Goal: Transaction & Acquisition: Obtain resource

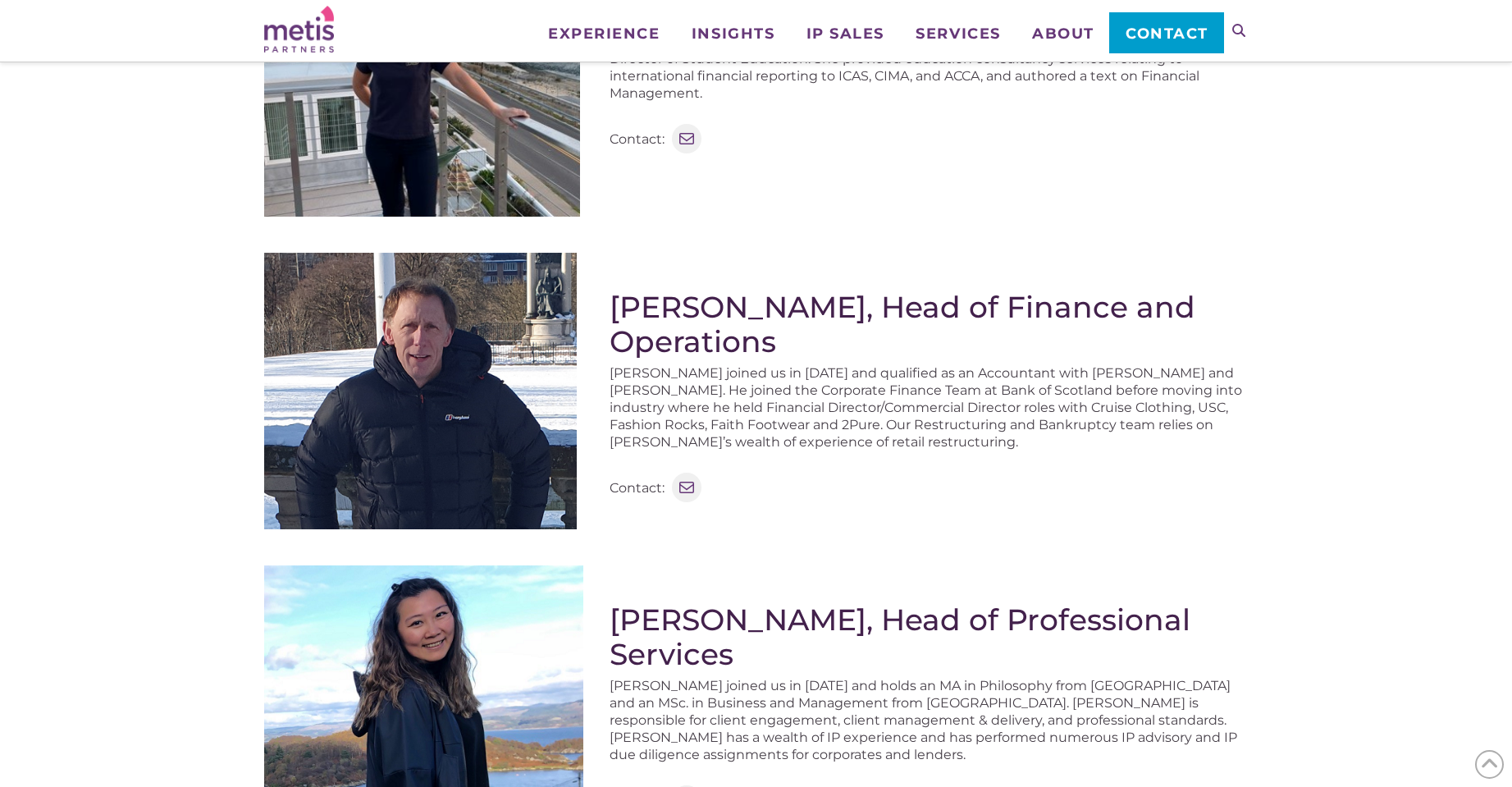
scroll to position [1083, 0]
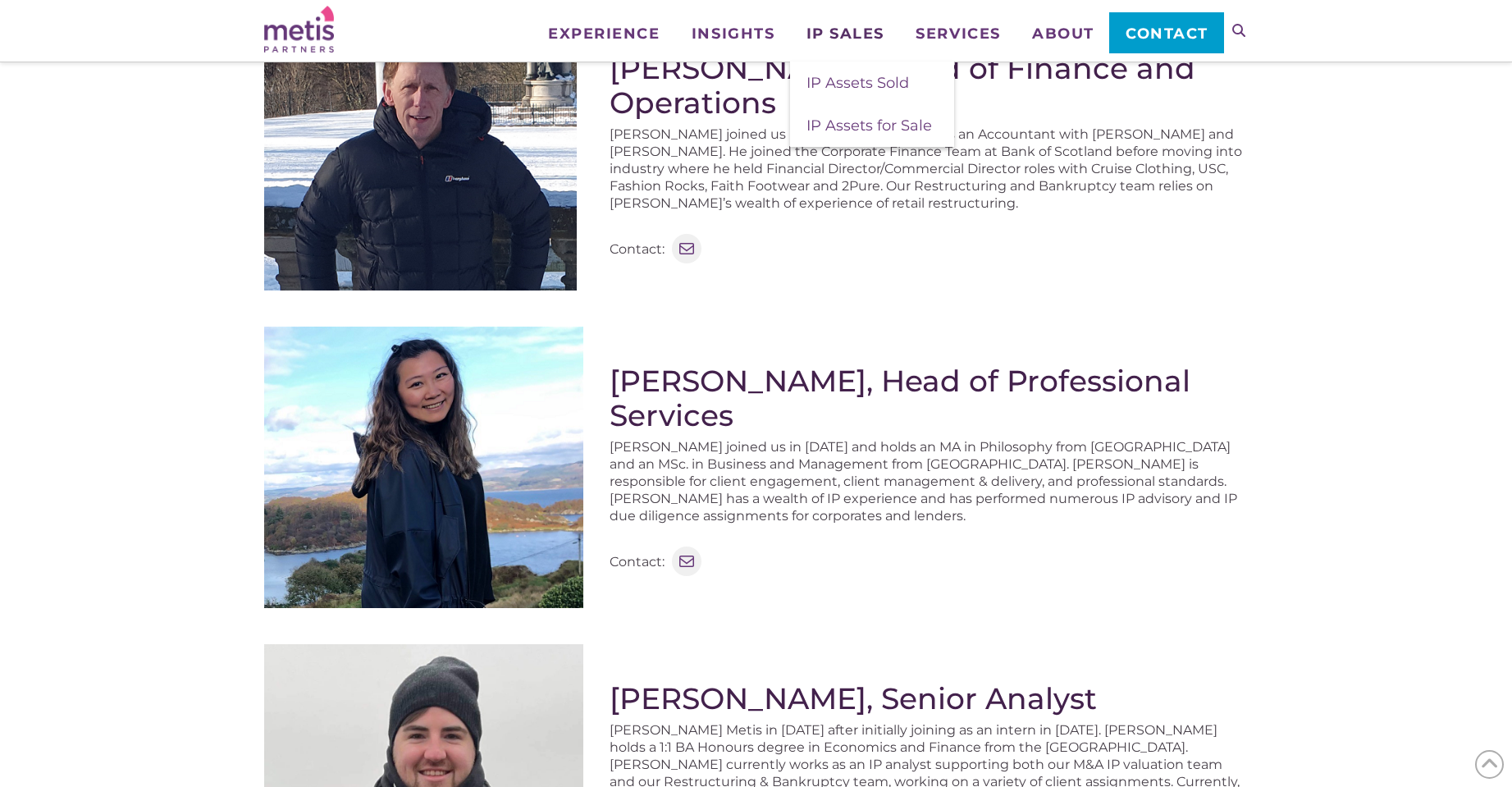
click at [844, 33] on span "IP Sales" at bounding box center [846, 34] width 78 height 15
click at [843, 87] on span "IP Assets Sold" at bounding box center [858, 83] width 103 height 18
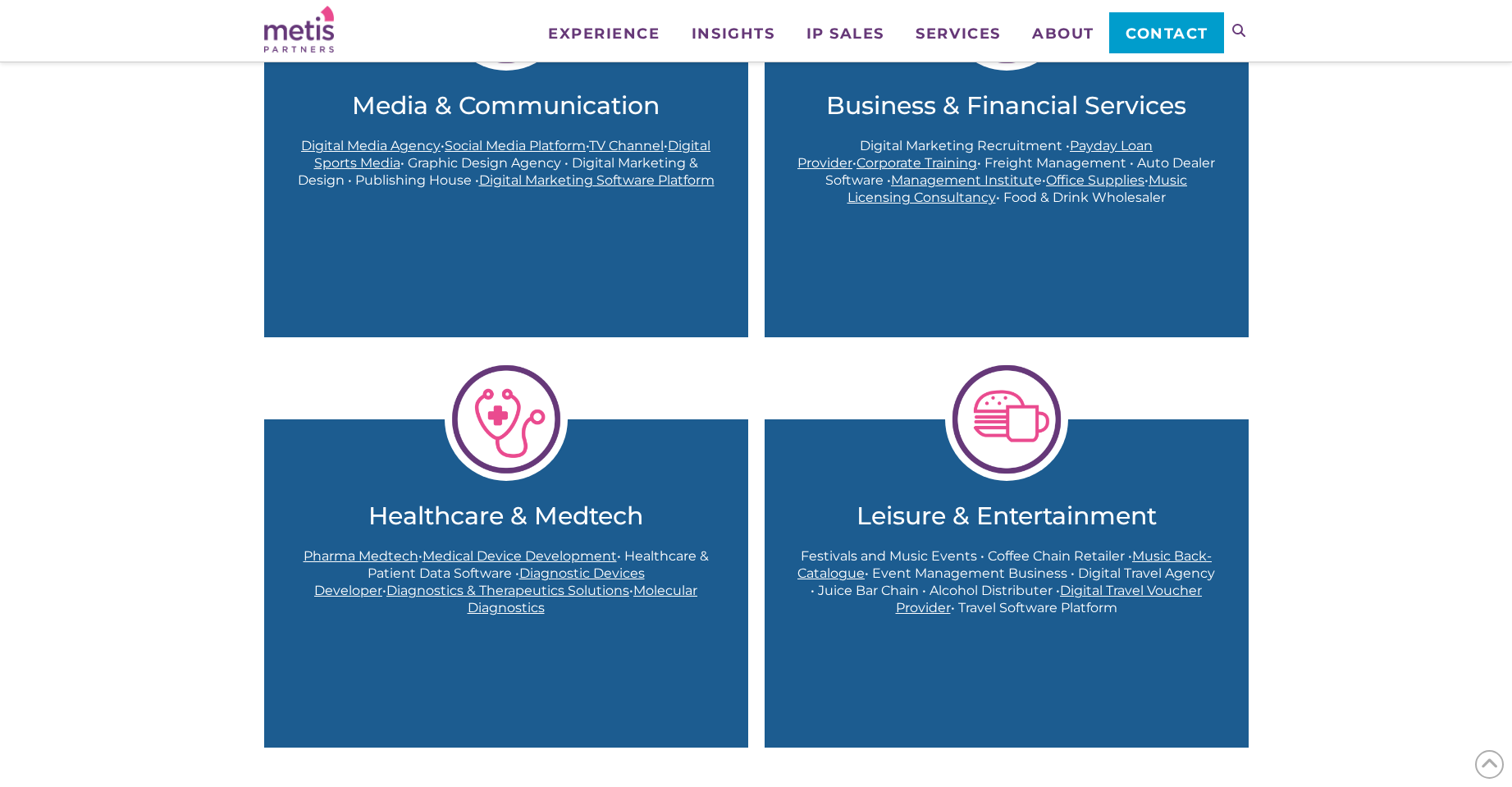
scroll to position [1674, 0]
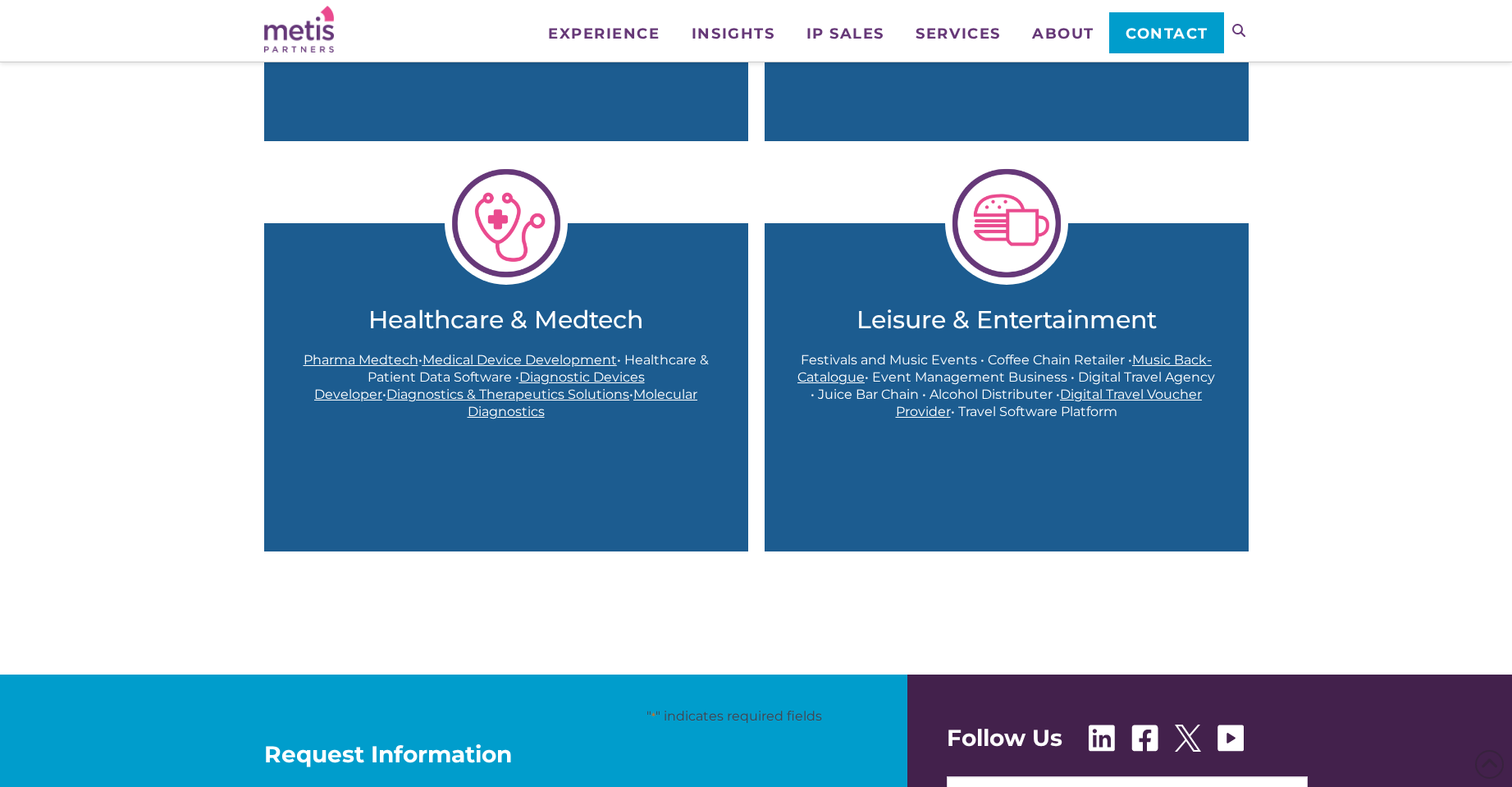
click at [504, 359] on span "Medical Device Development" at bounding box center [520, 360] width 194 height 16
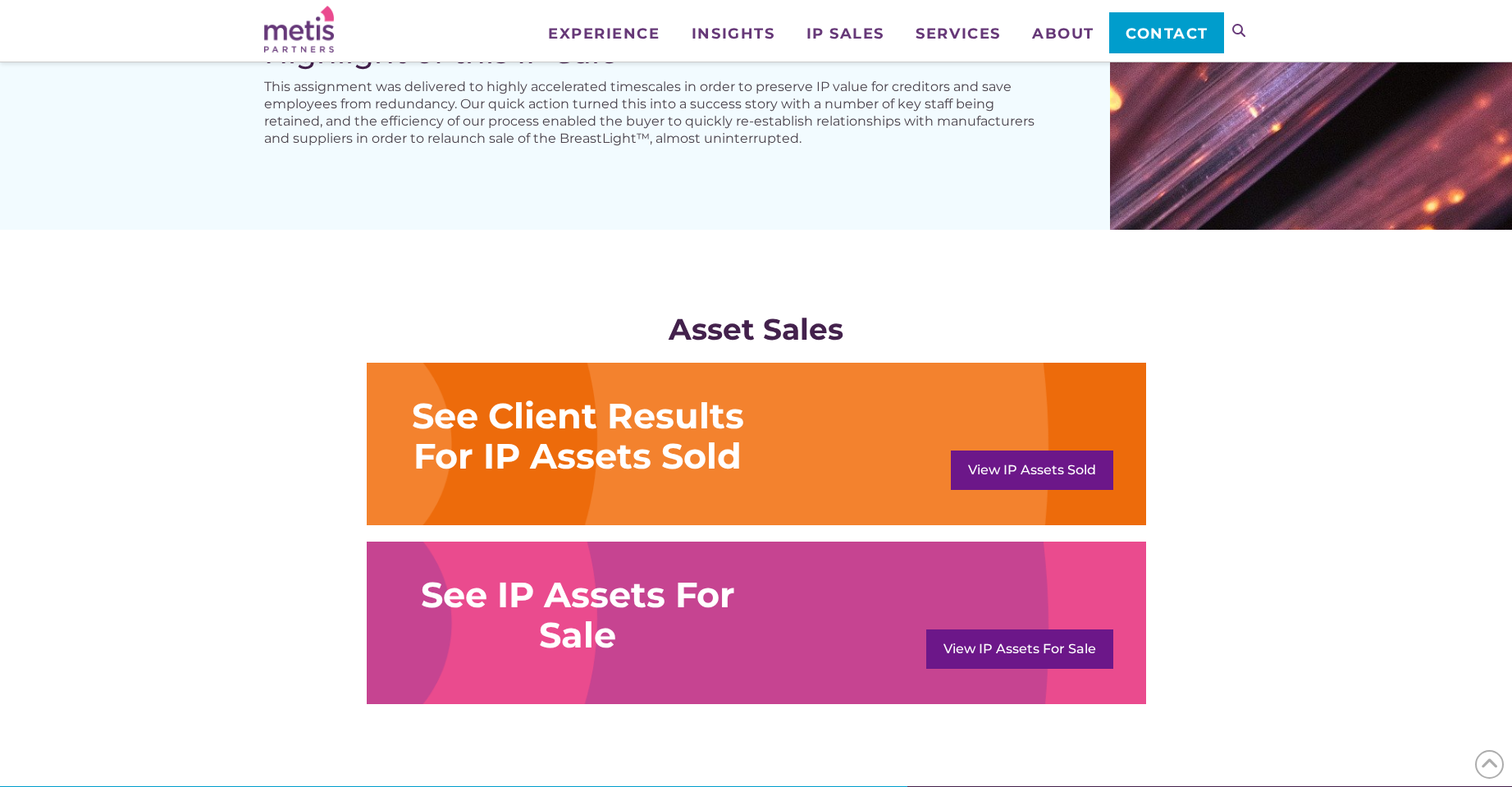
scroll to position [1083, 0]
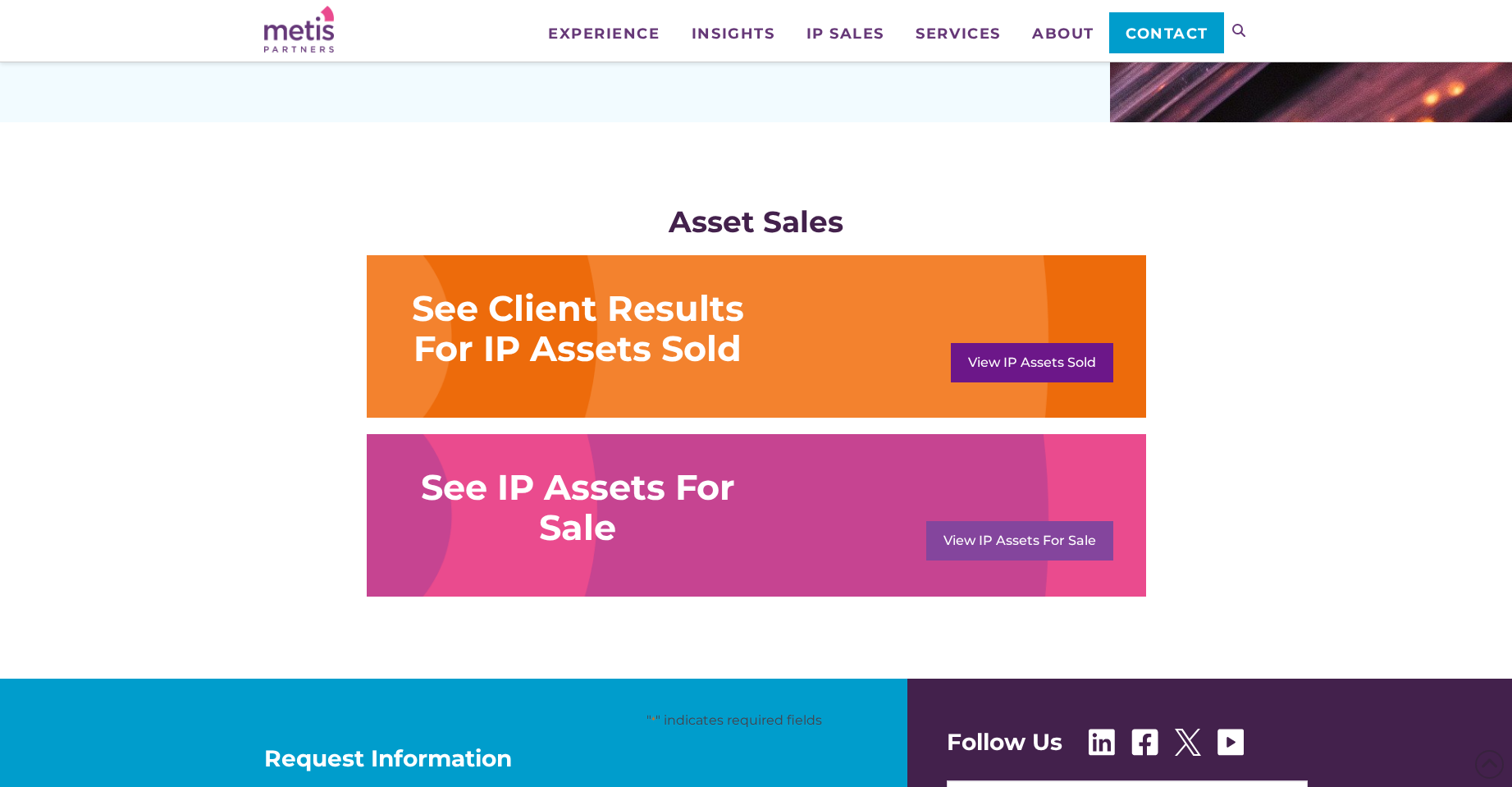
click at [958, 544] on link "View IP Assets For Sale" at bounding box center [1020, 541] width 187 height 40
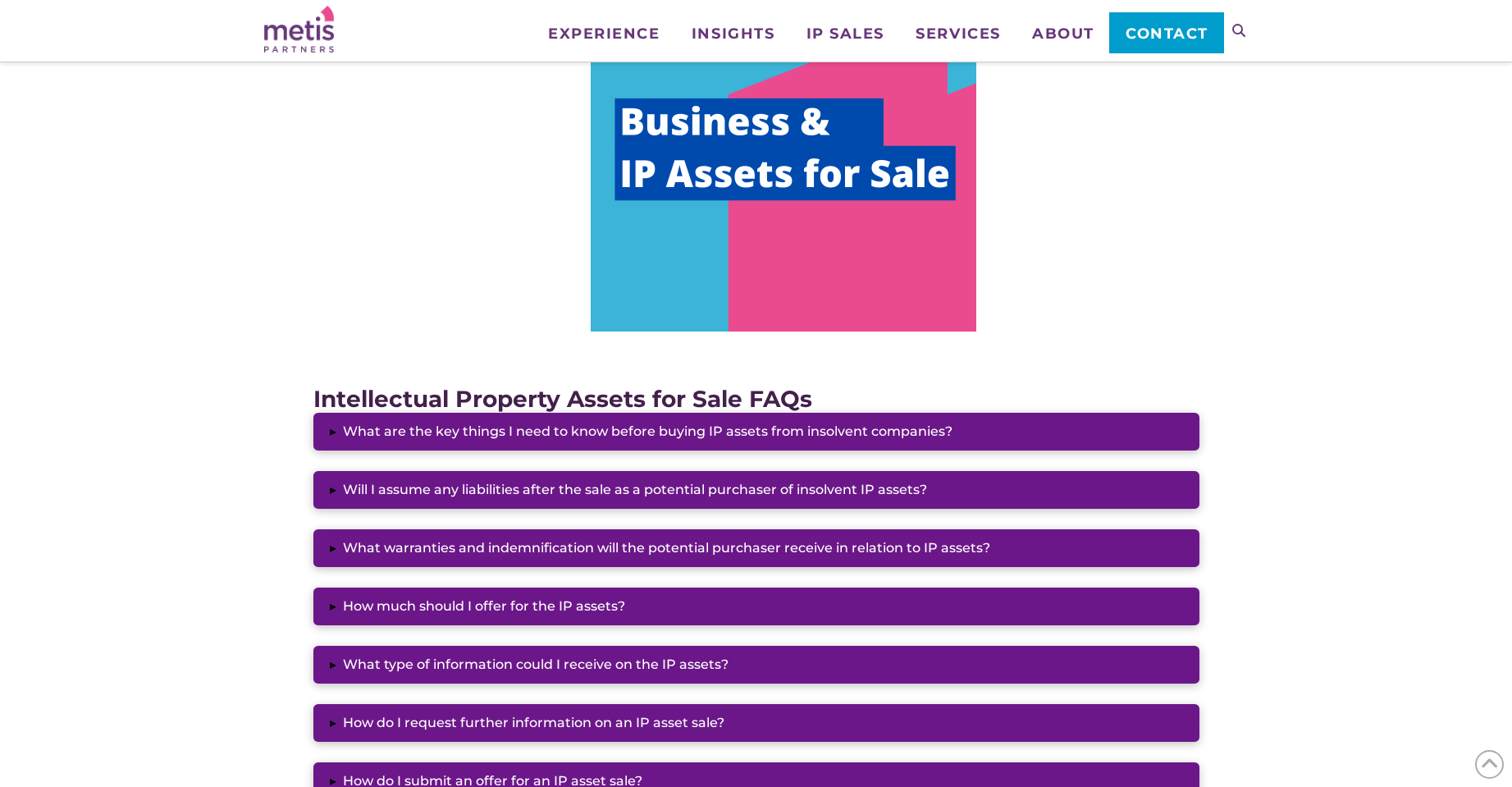
scroll to position [591, 0]
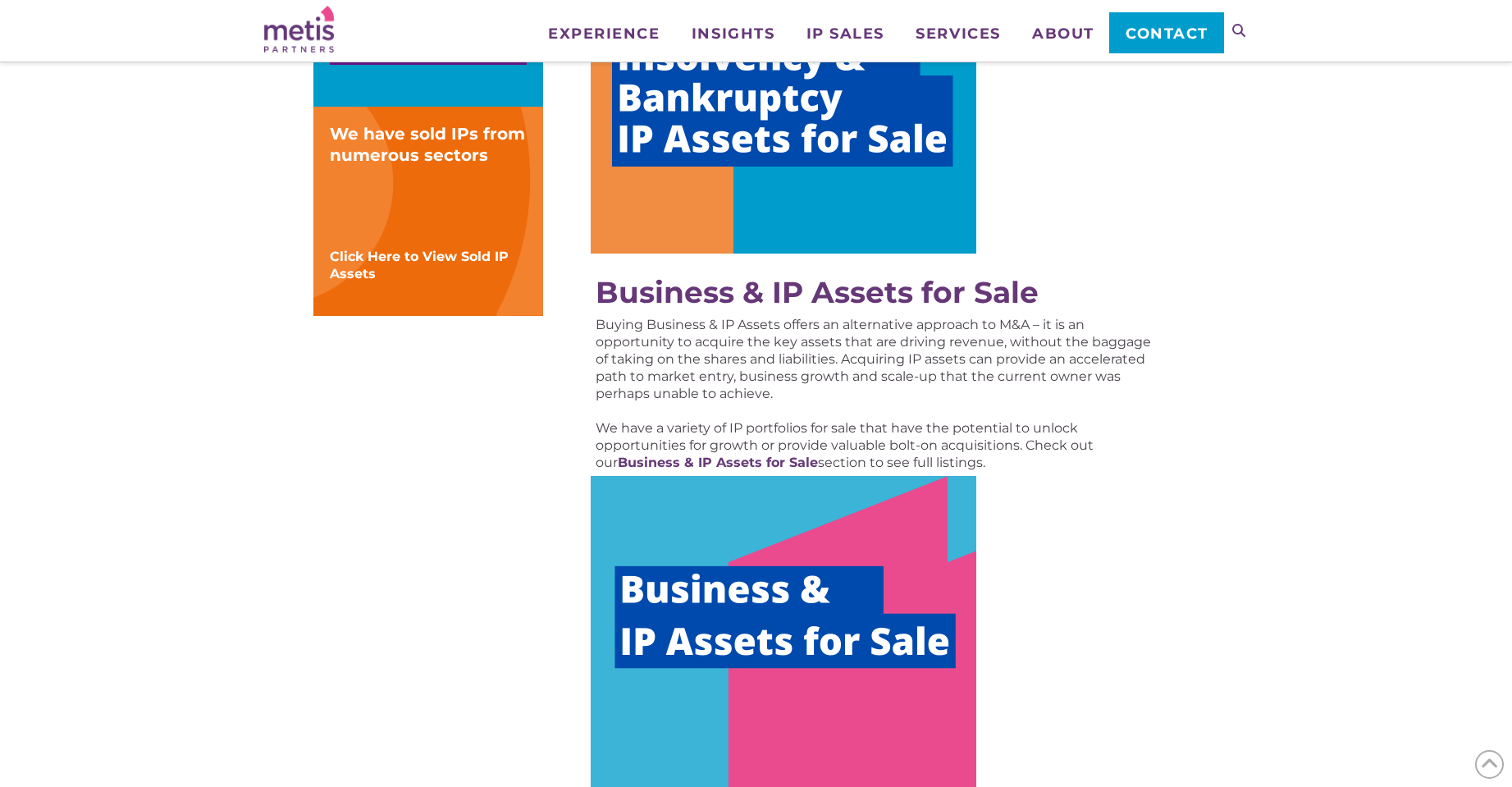
click at [764, 592] on img at bounding box center [784, 638] width 386 height 324
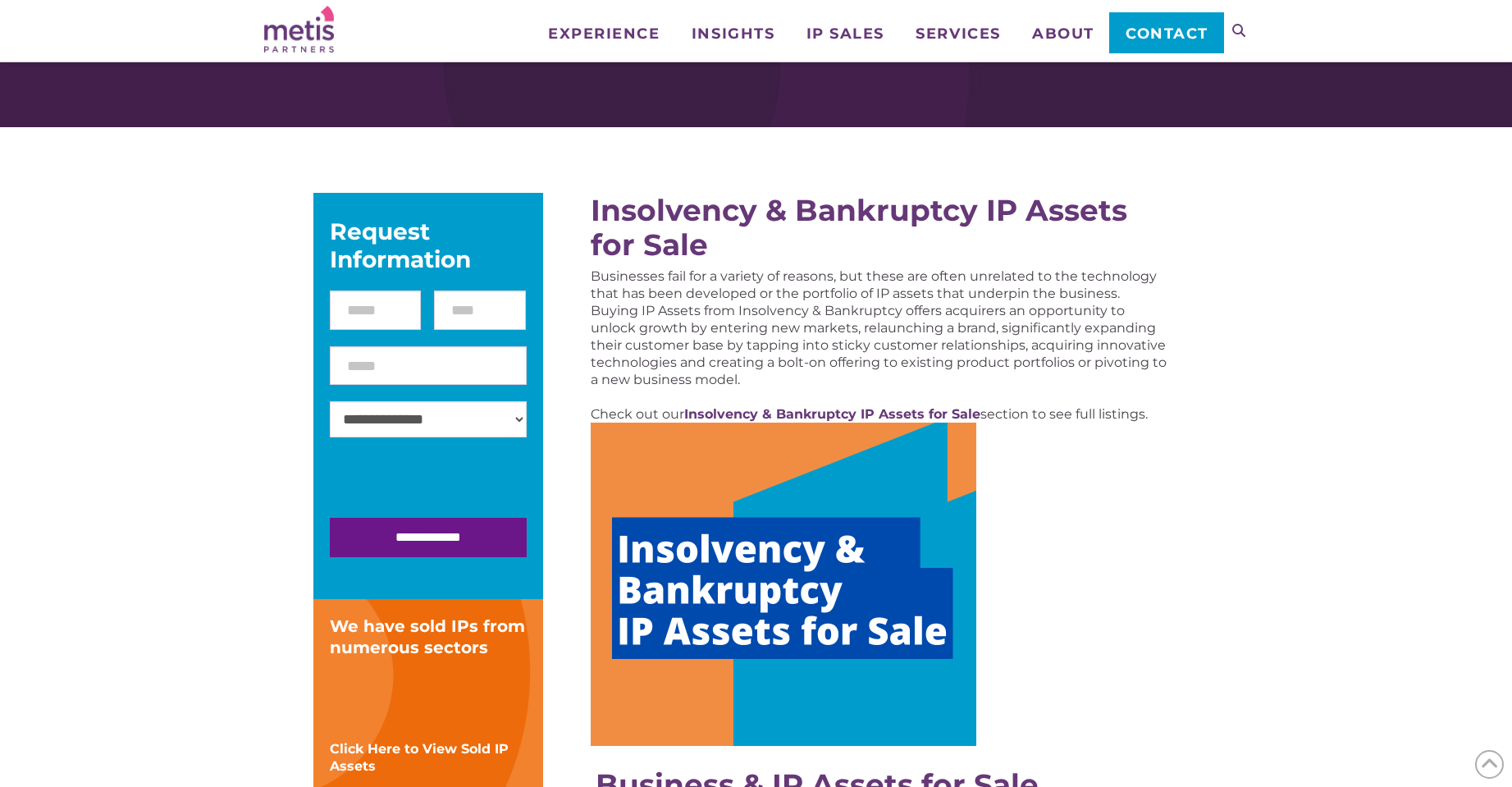
scroll to position [197, 0]
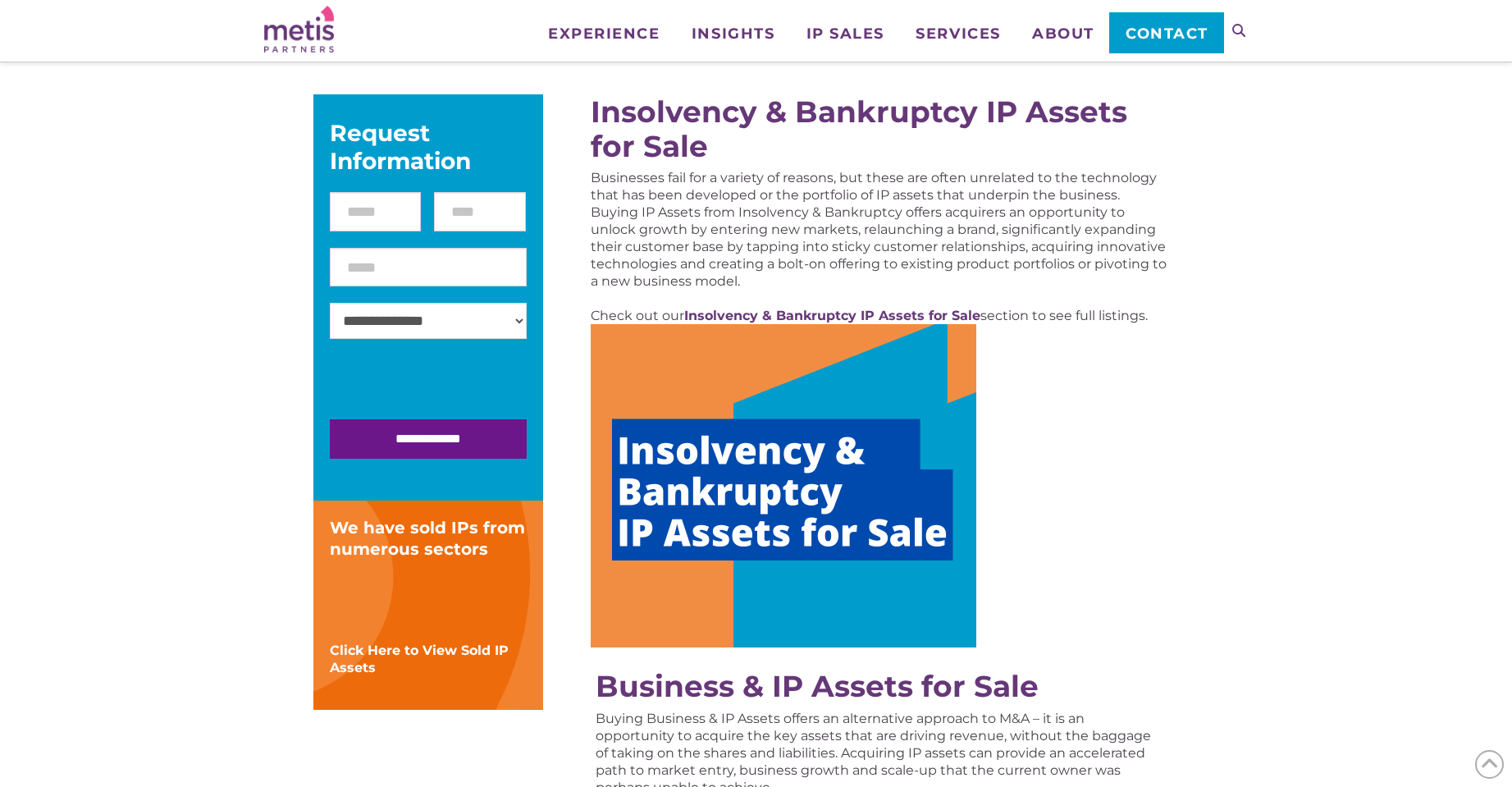
click at [774, 543] on img at bounding box center [784, 485] width 386 height 324
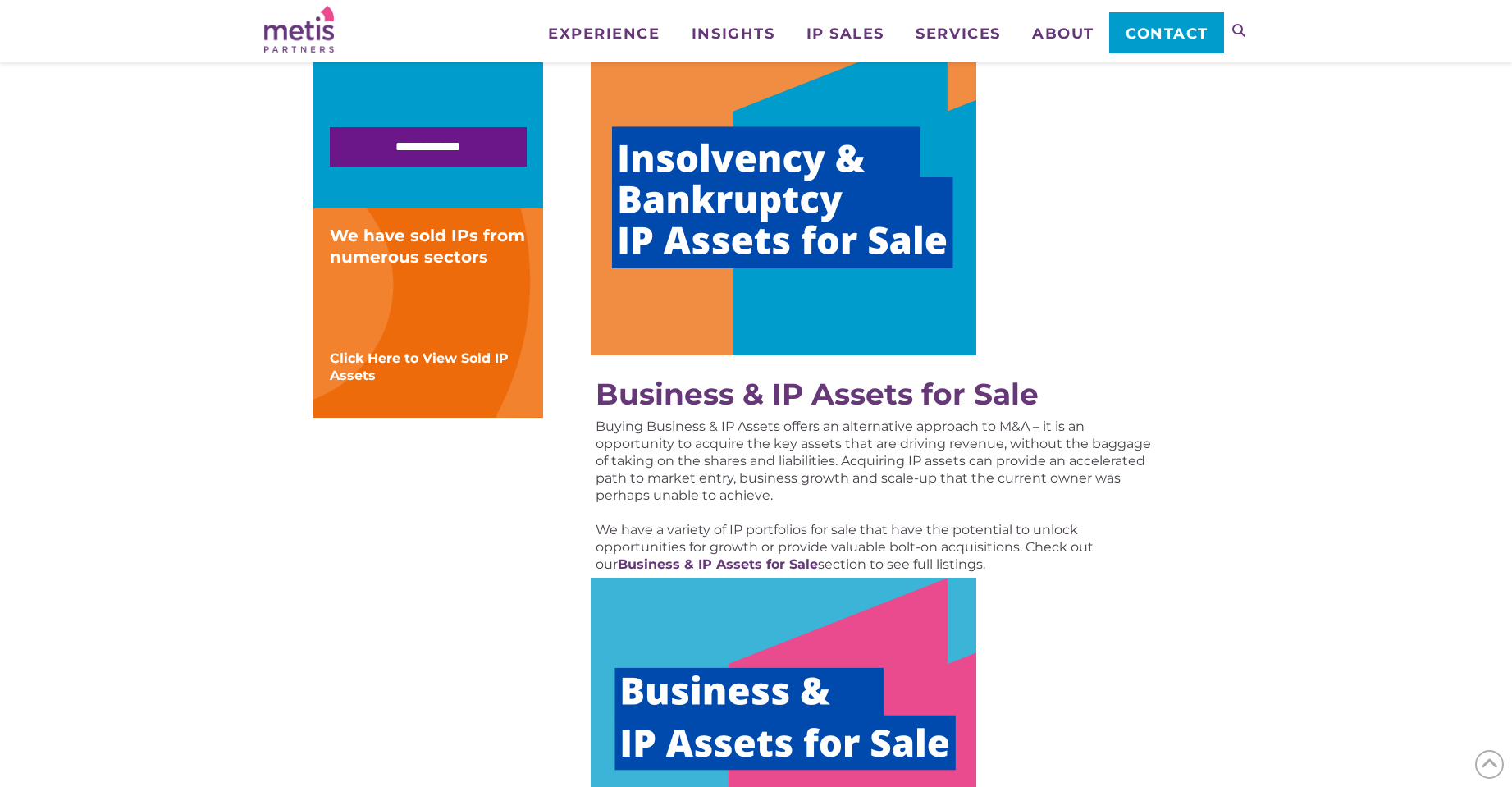
scroll to position [689, 0]
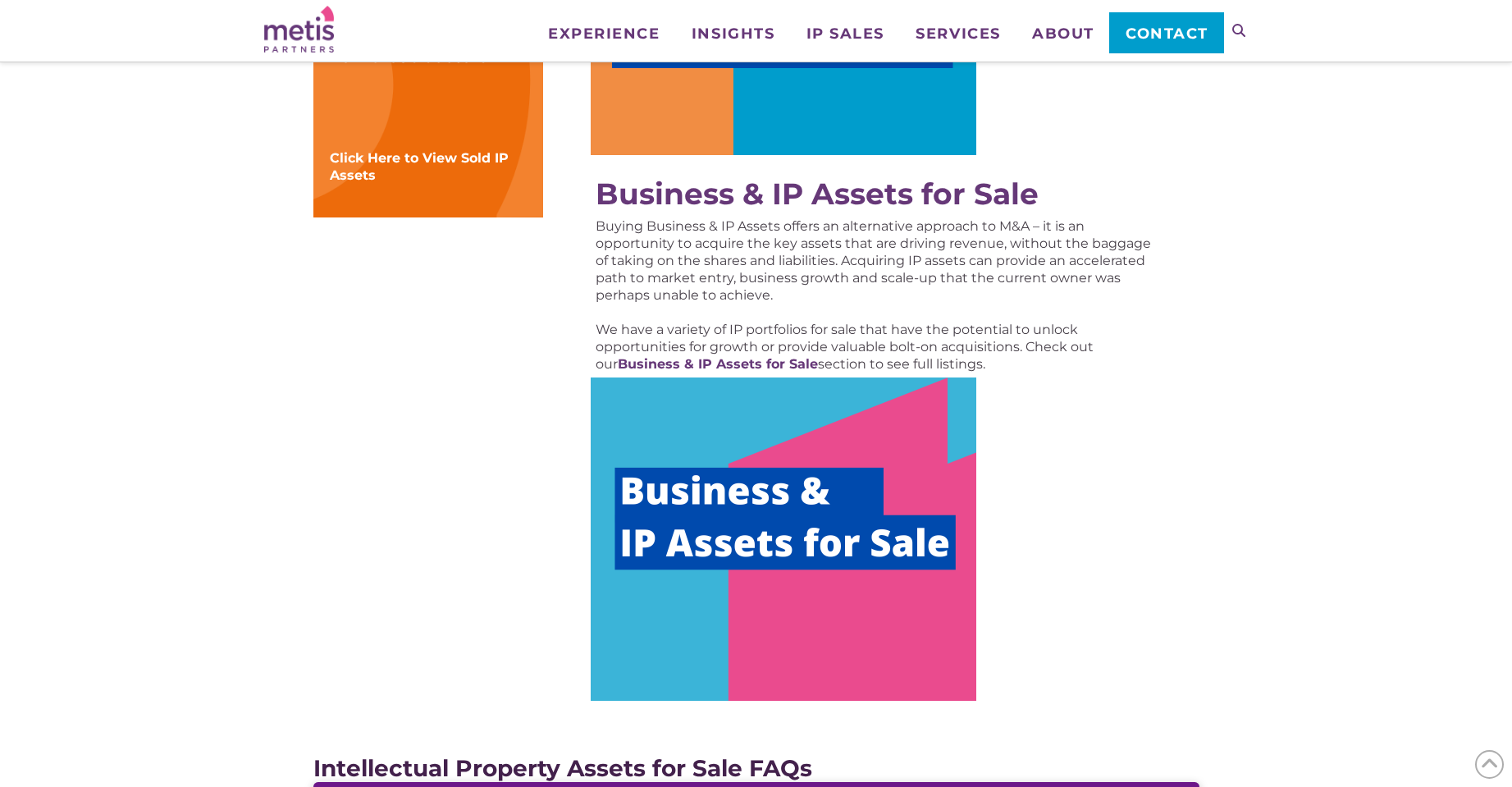
click at [794, 561] on img at bounding box center [784, 539] width 386 height 324
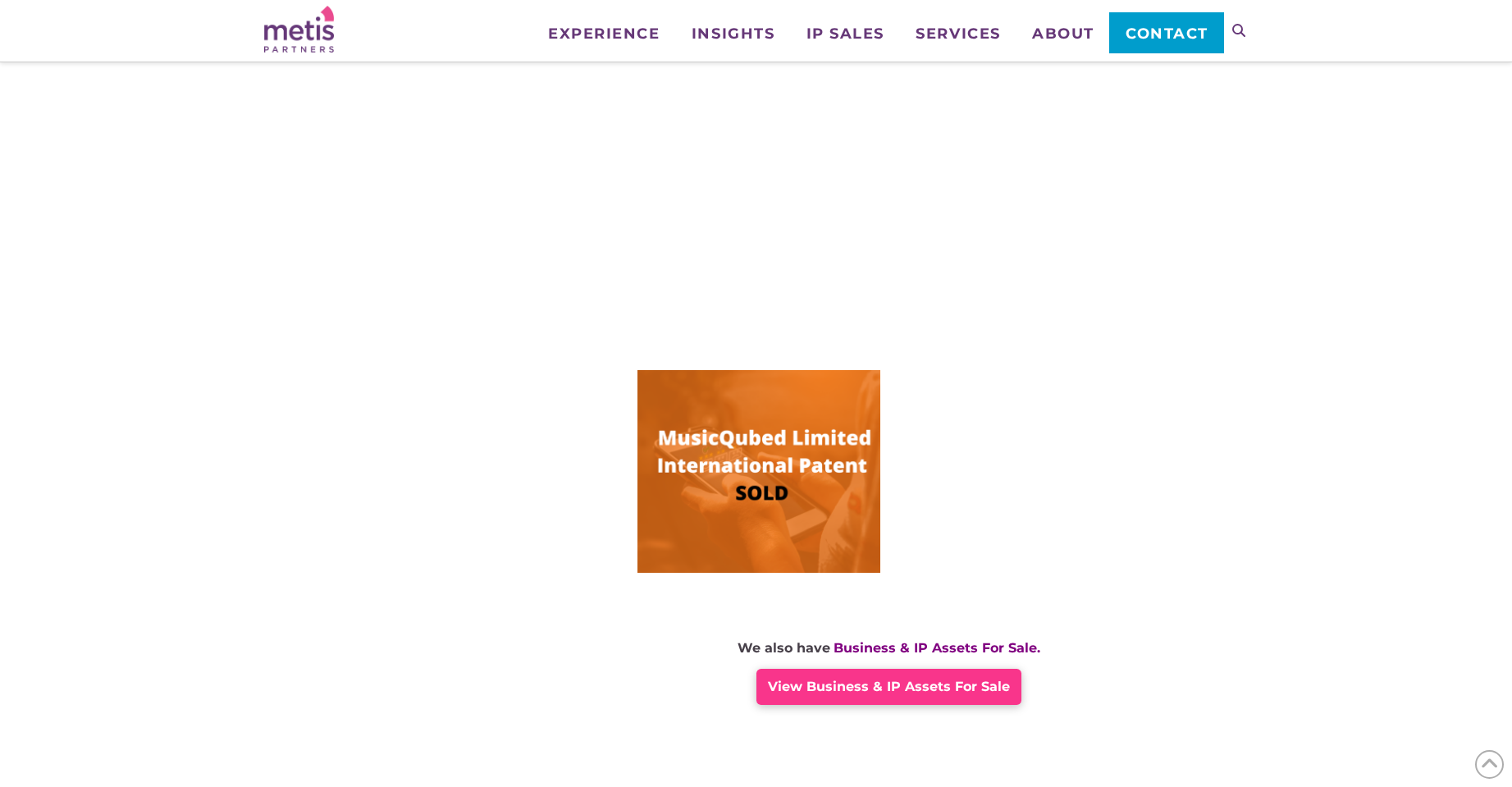
scroll to position [985, 0]
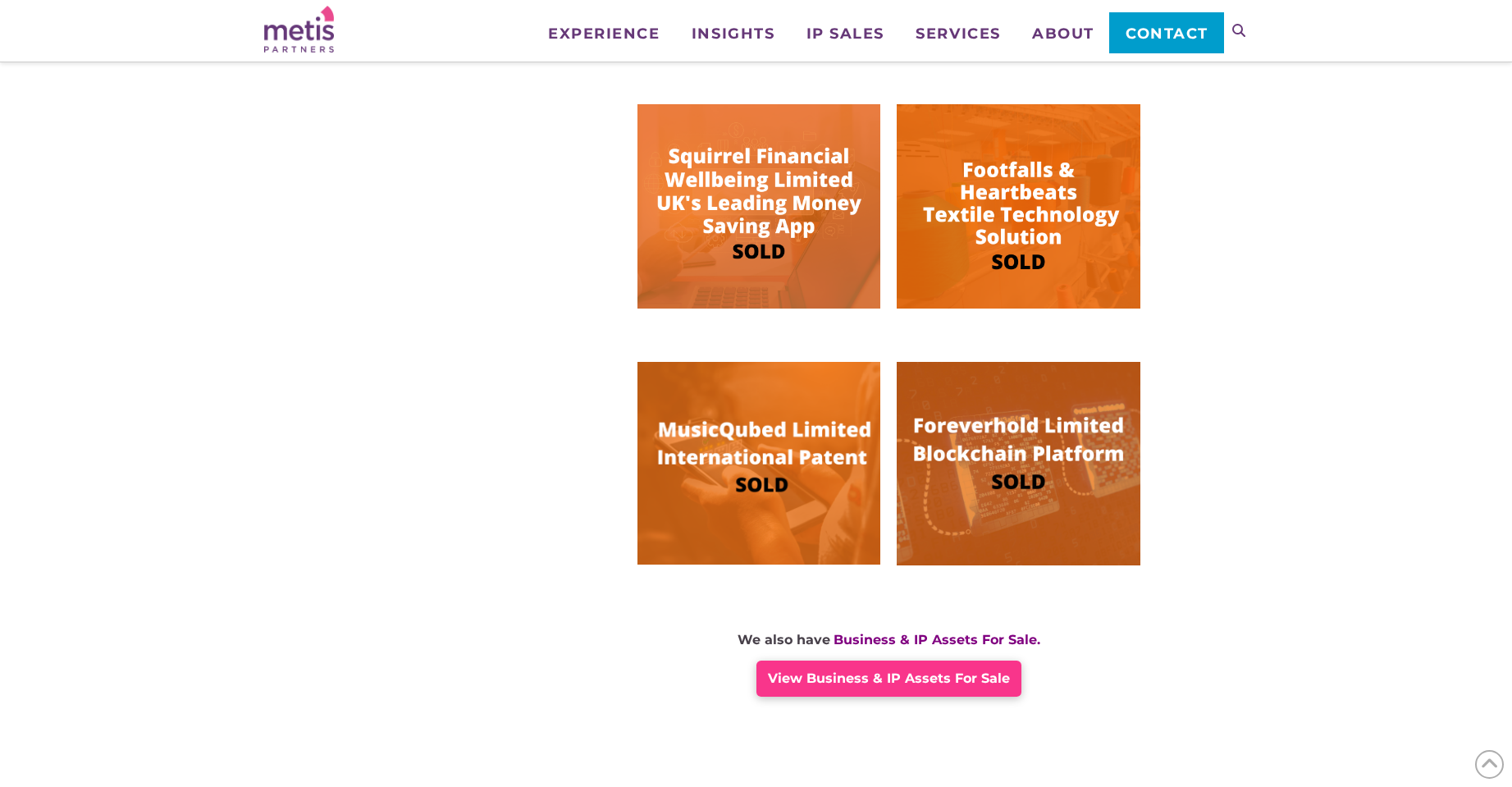
click at [1077, 452] on img at bounding box center [1018, 464] width 243 height 204
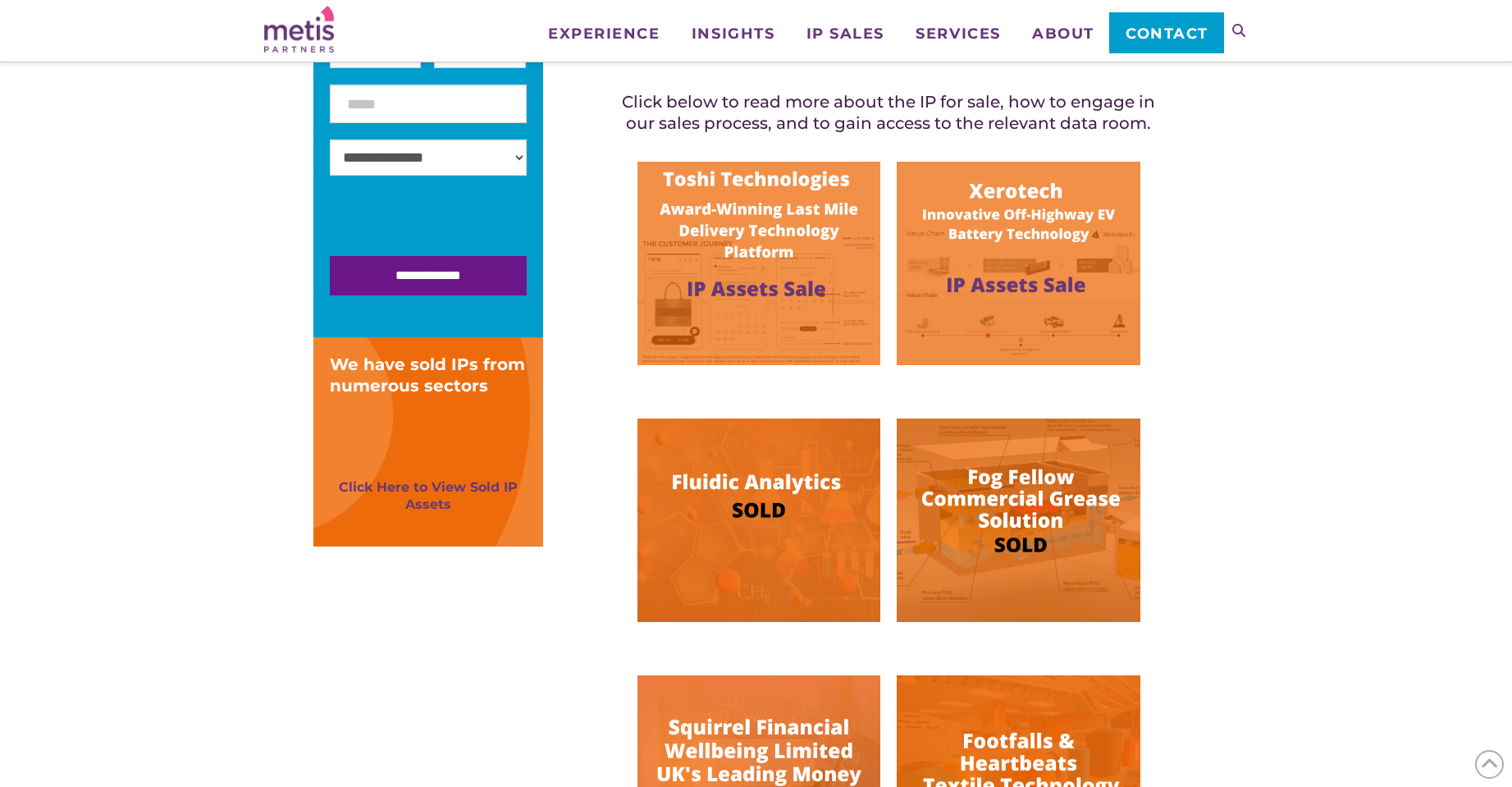
scroll to position [394, 0]
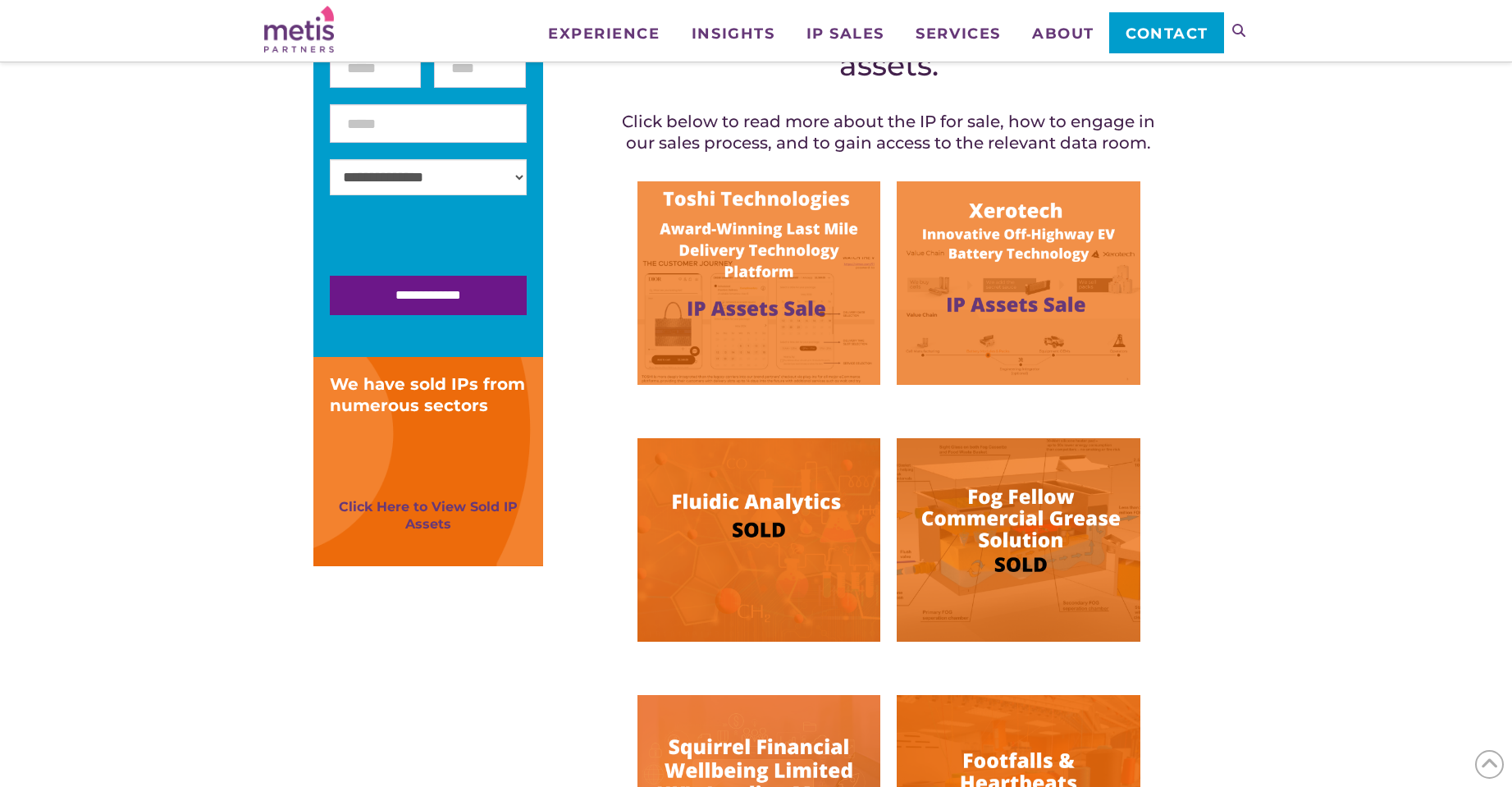
click at [760, 253] on img at bounding box center [758, 283] width 243 height 204
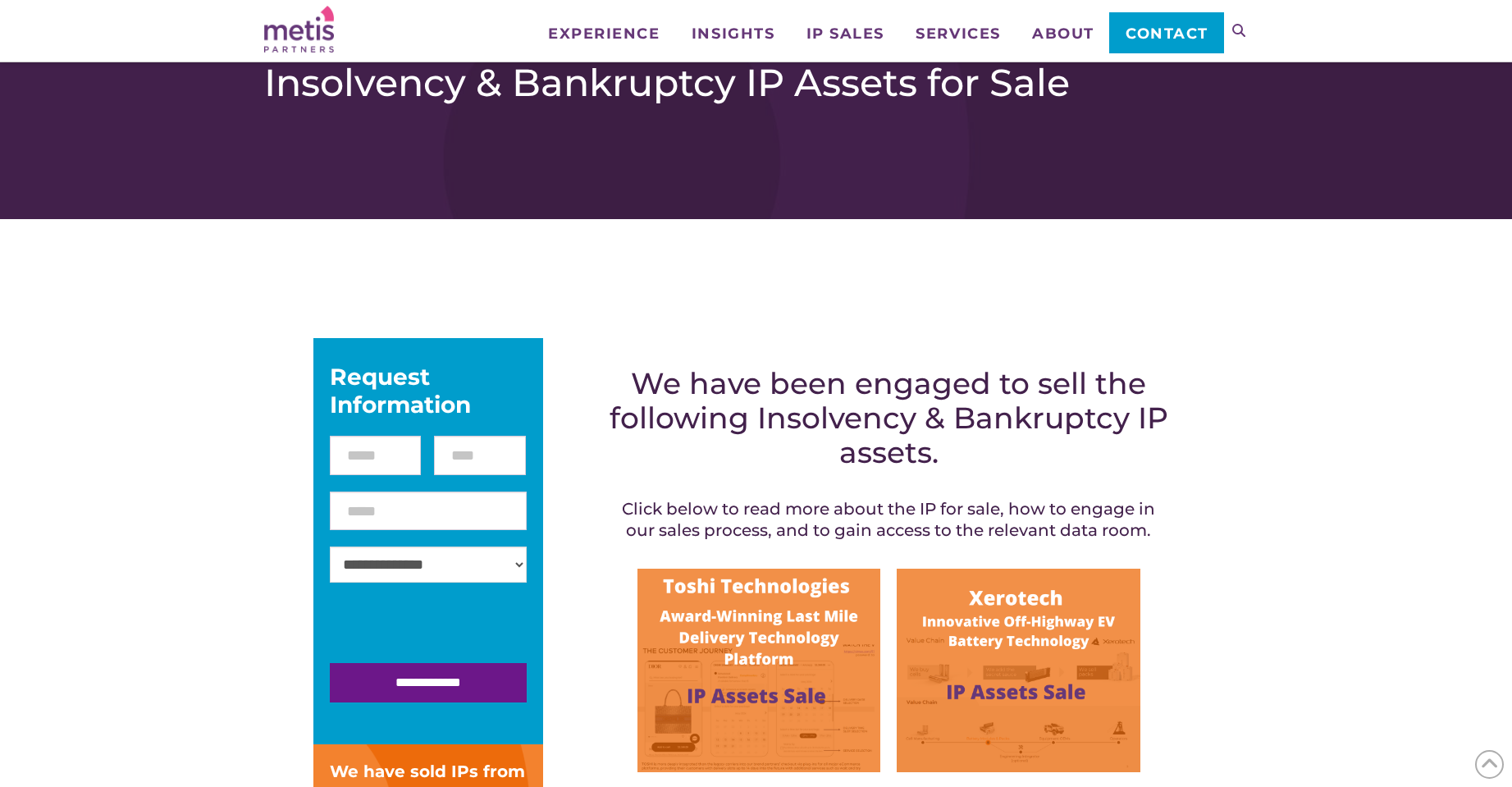
scroll to position [0, 0]
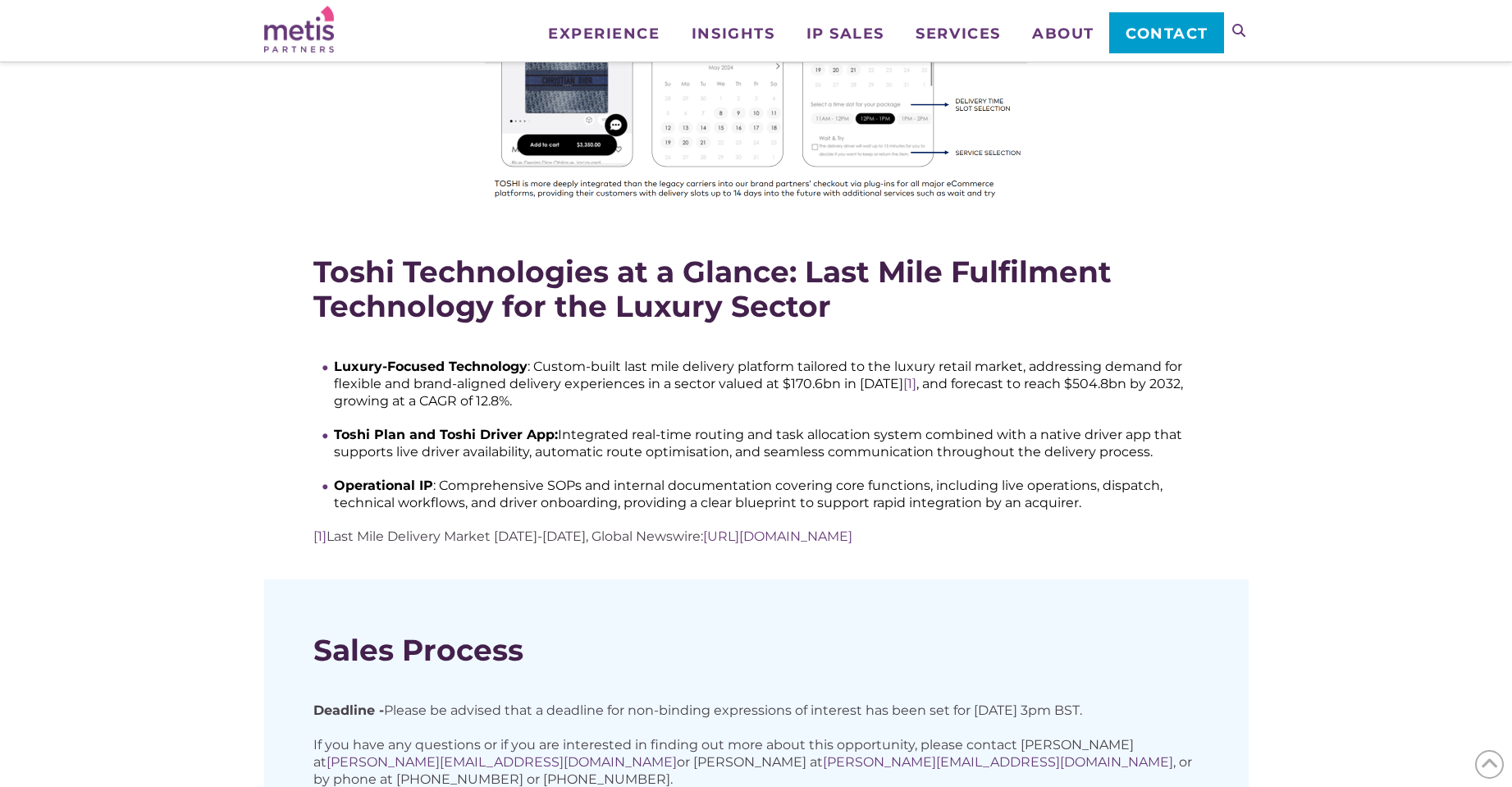
scroll to position [1083, 0]
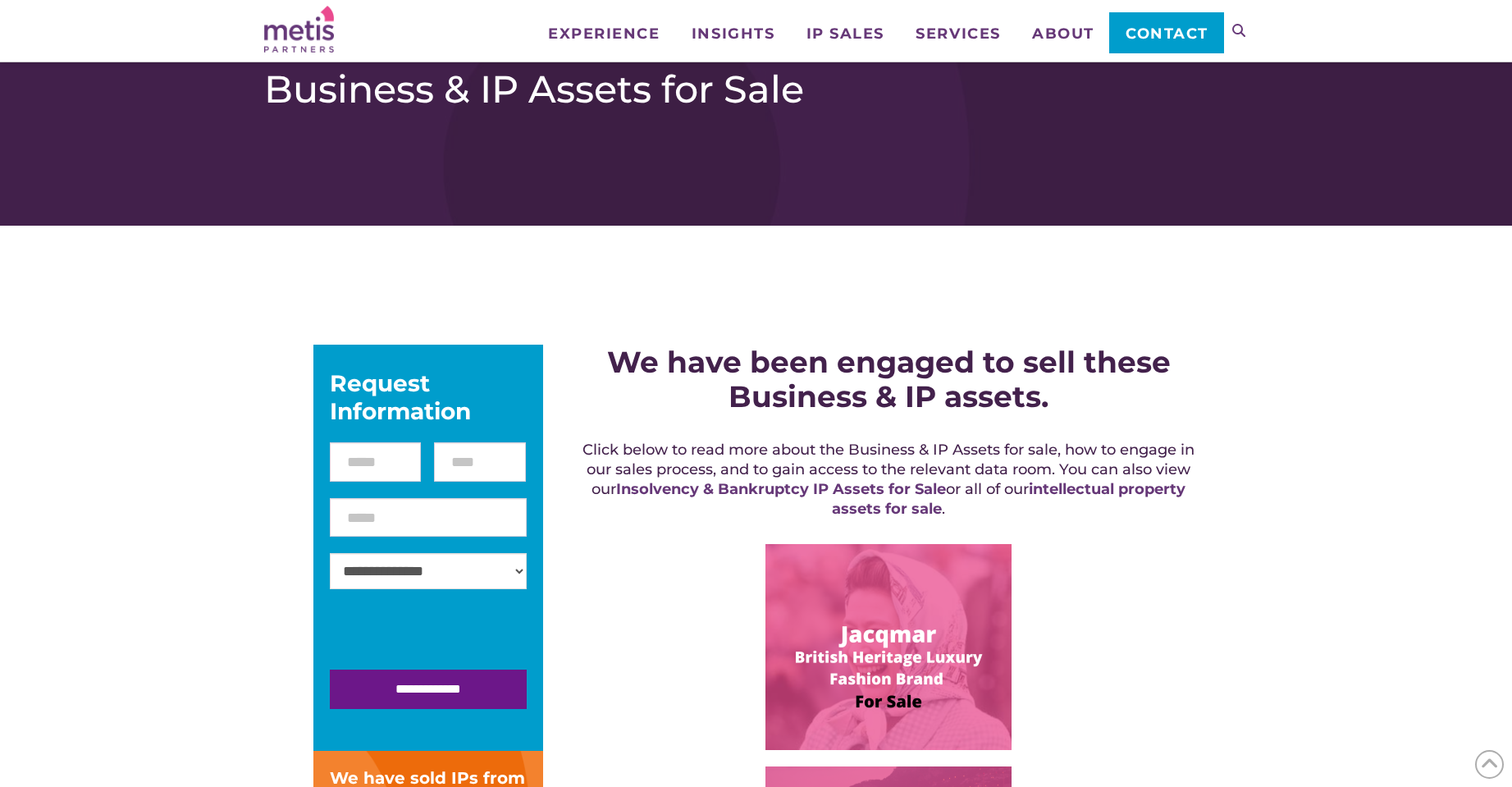
scroll to position [295, 0]
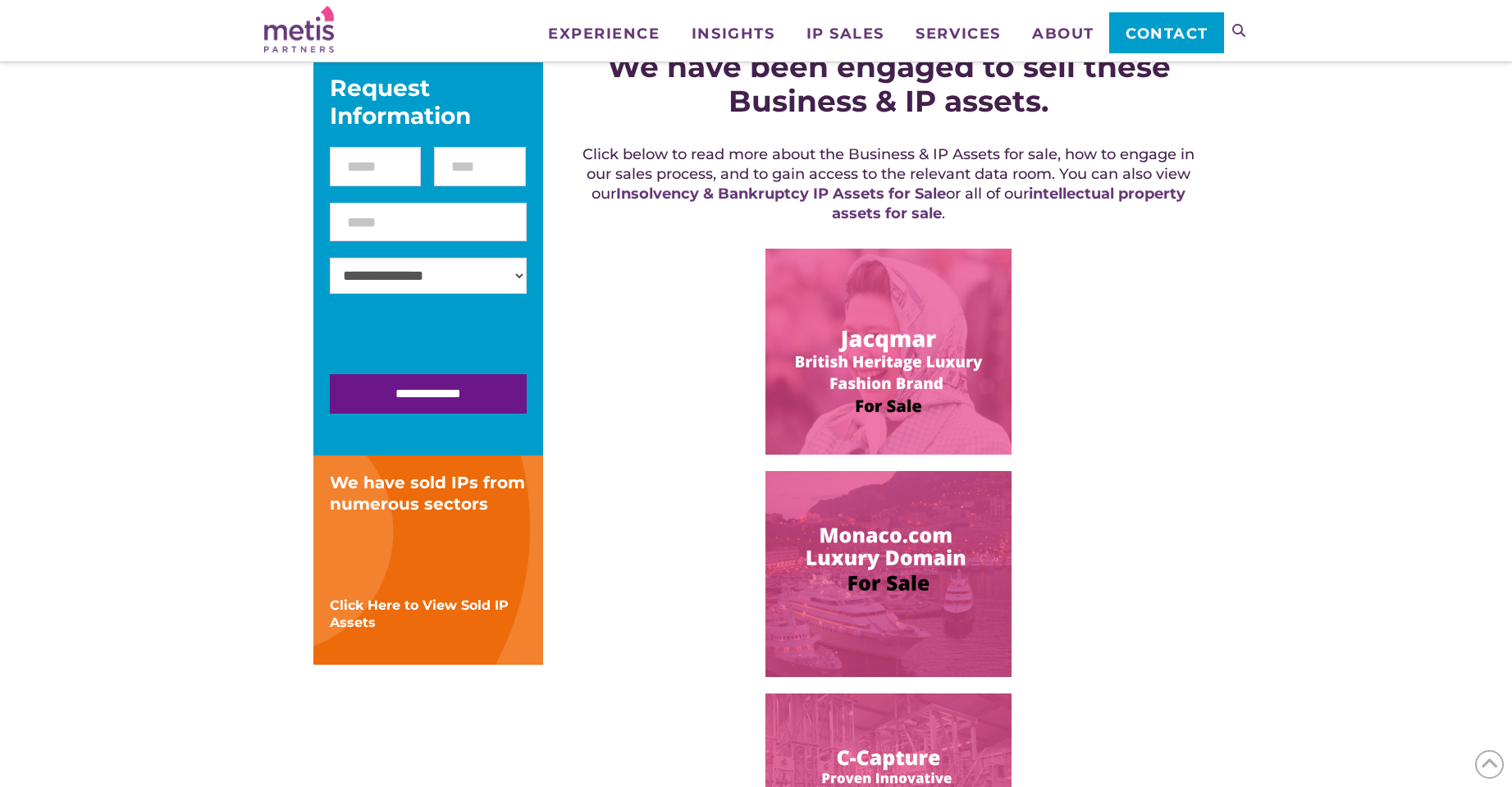
click at [896, 348] on img at bounding box center [888, 351] width 247 height 206
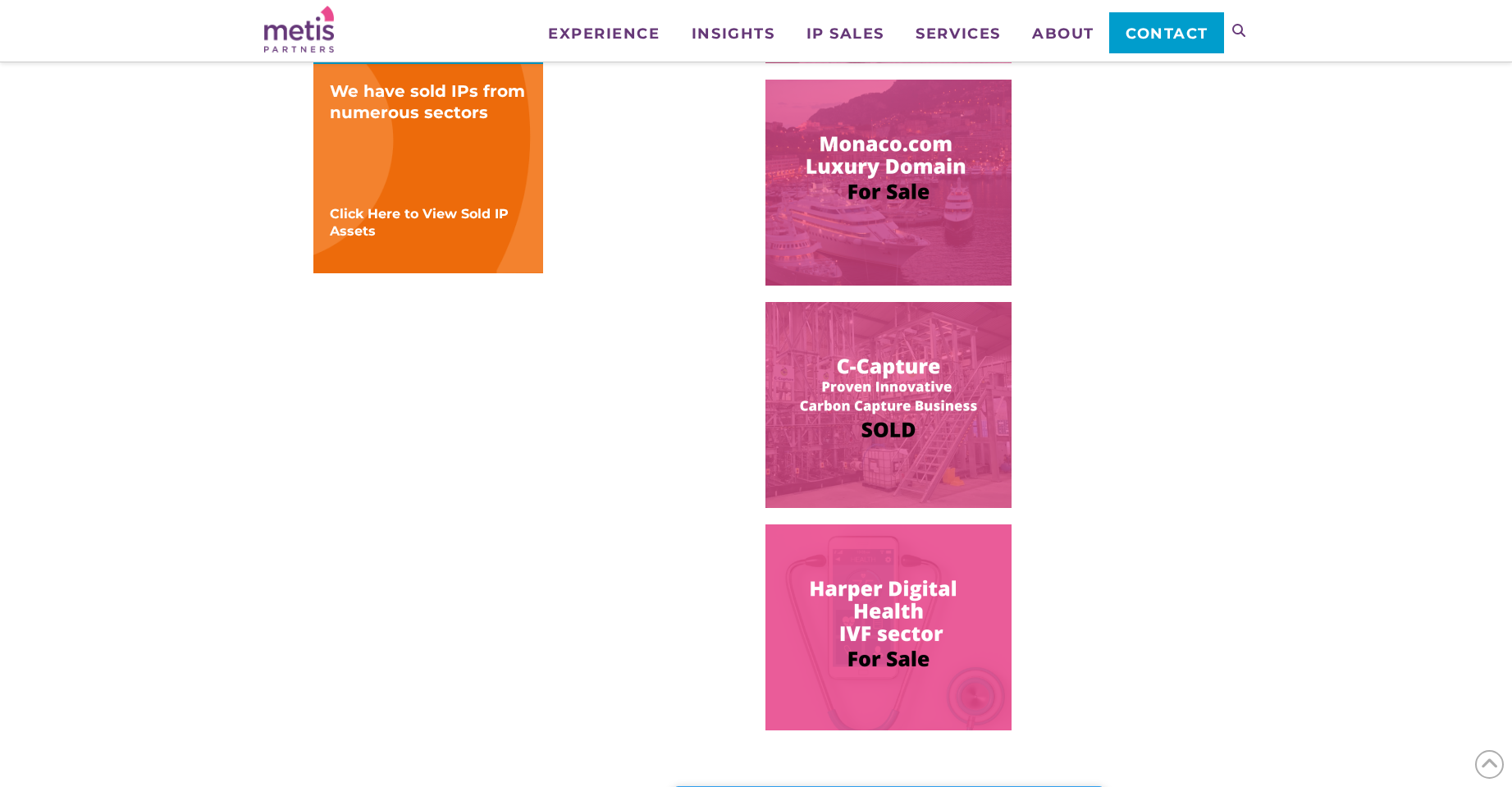
scroll to position [689, 0]
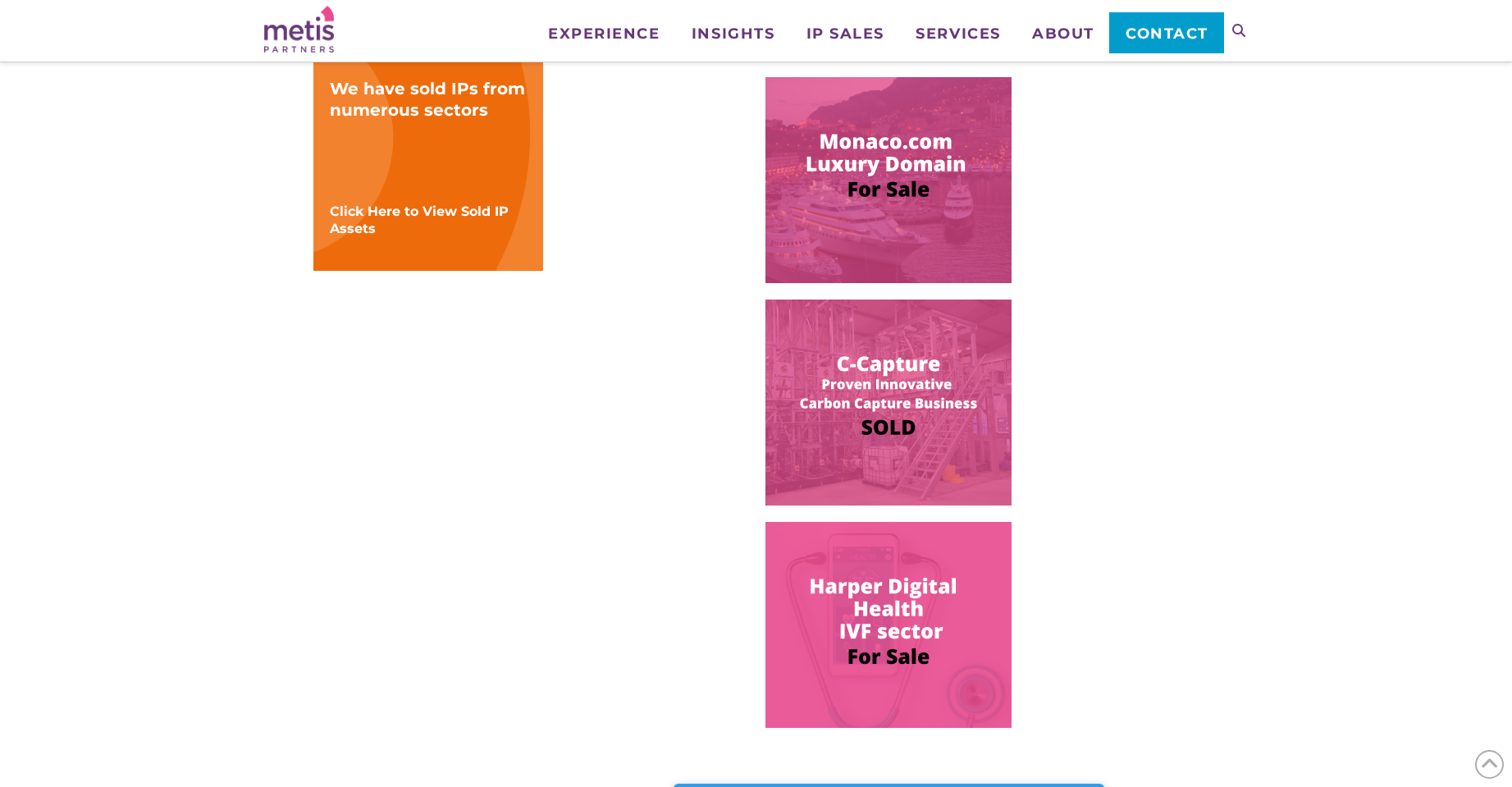
click at [923, 634] on img at bounding box center [888, 625] width 247 height 206
